Goal: Task Accomplishment & Management: Manage account settings

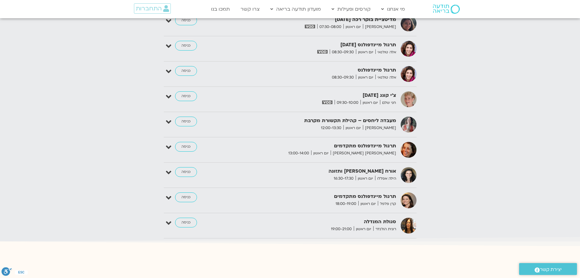
scroll to position [911, 0]
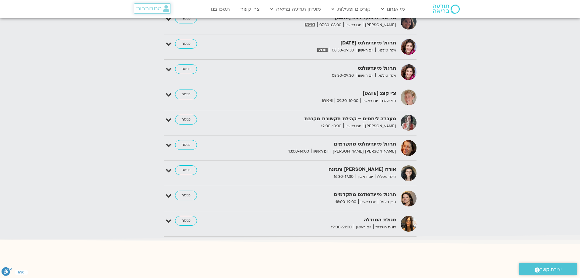
click at [157, 8] on span "התחברות" at bounding box center [149, 8] width 26 height 7
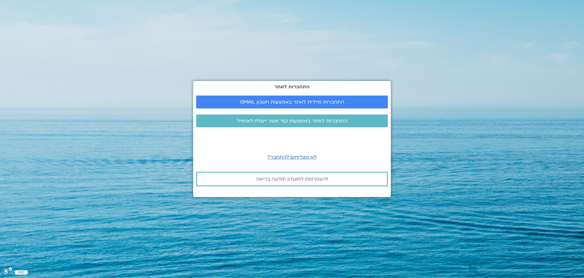
click at [302, 103] on span "התחברות מיידית לאתר באמצעות חשבון GMAIL" at bounding box center [292, 101] width 104 height 5
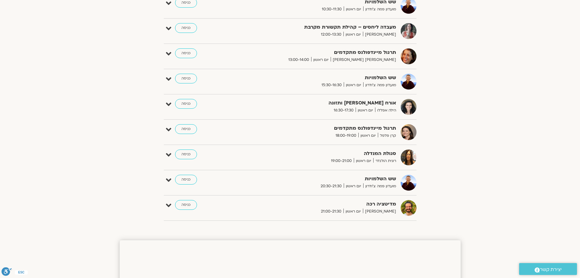
scroll to position [374, 0]
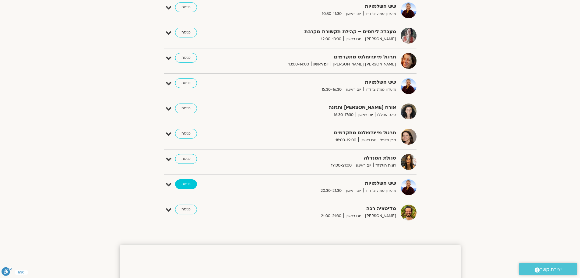
click at [181, 184] on link "כניסה" at bounding box center [186, 184] width 22 height 10
